Goal: Task Accomplishment & Management: Use online tool/utility

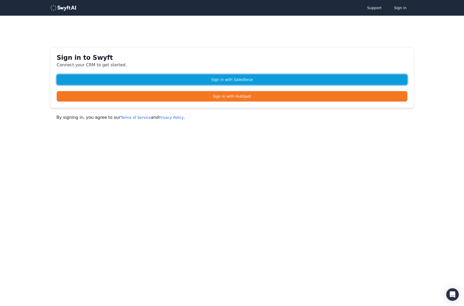
click at [214, 77] on link "Sign in with Salesforce" at bounding box center [232, 79] width 350 height 10
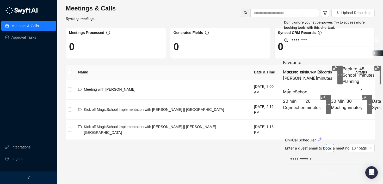
click at [170, 68] on div at bounding box center [139, 92] width 279 height 184
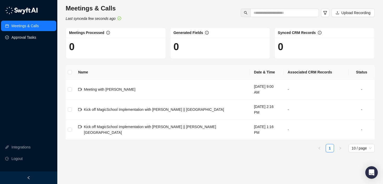
click at [33, 36] on link "Approval Tasks" at bounding box center [23, 37] width 25 height 10
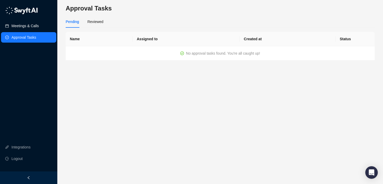
click at [29, 26] on link "Meetings & Calls" at bounding box center [24, 26] width 27 height 10
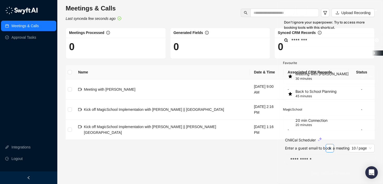
scroll to position [6, 0]
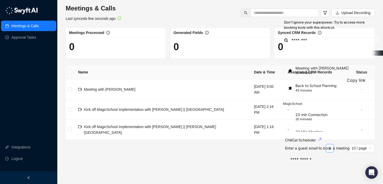
click at [362, 88] on icon "button" at bounding box center [364, 88] width 4 height 4
